Goal: Find specific page/section: Find specific page/section

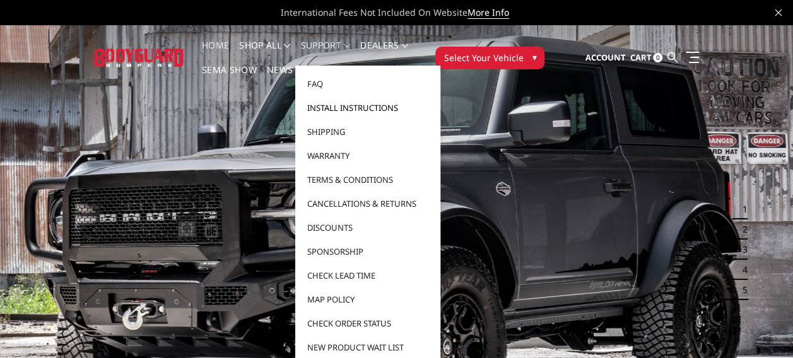
click at [345, 107] on link "Install Instructions" at bounding box center [367, 108] width 135 height 24
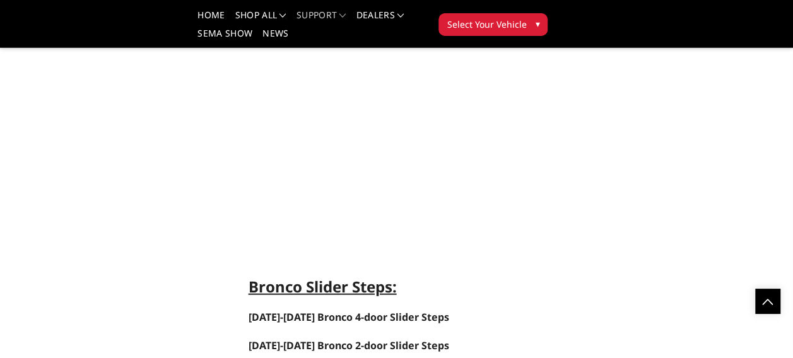
scroll to position [3910, 0]
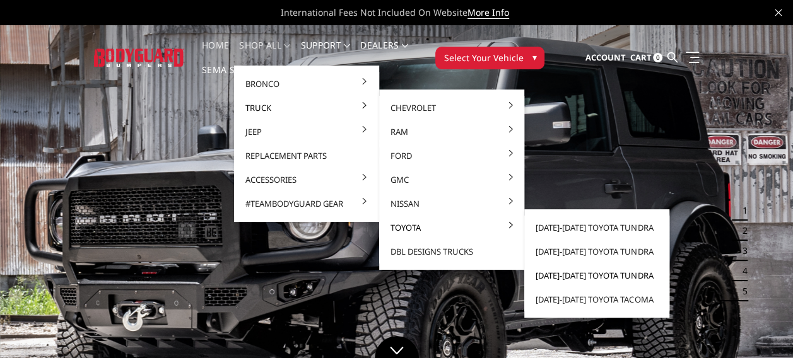
click at [593, 274] on link "[DATE]-[DATE] Toyota Tundra" at bounding box center [596, 276] width 135 height 24
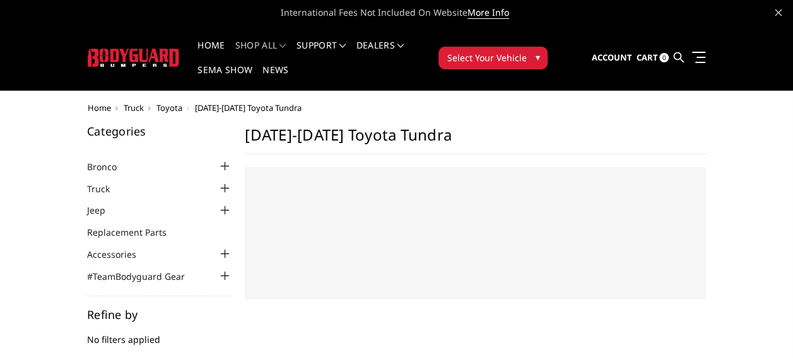
select select "US"
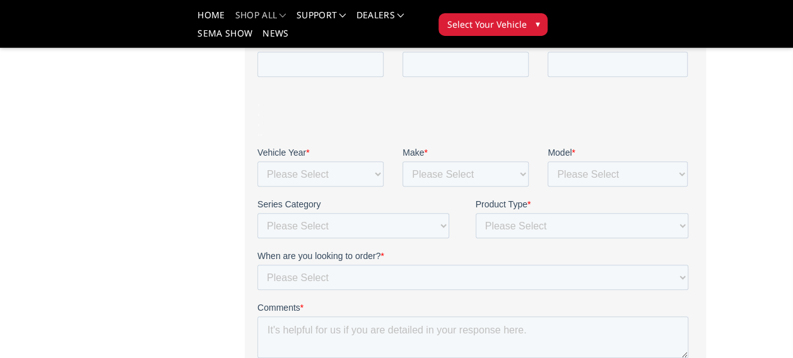
scroll to position [755, 0]
